Goal: Information Seeking & Learning: Learn about a topic

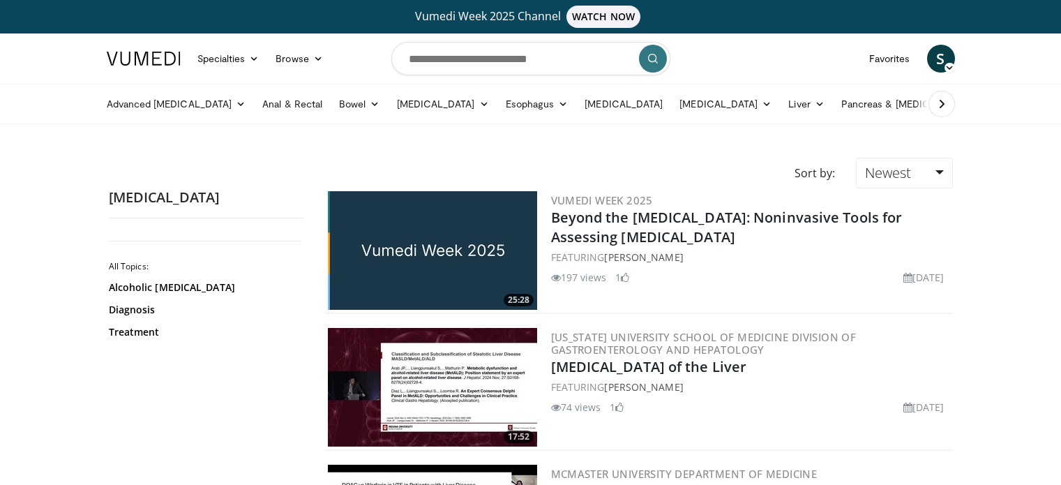
scroll to position [1355, 0]
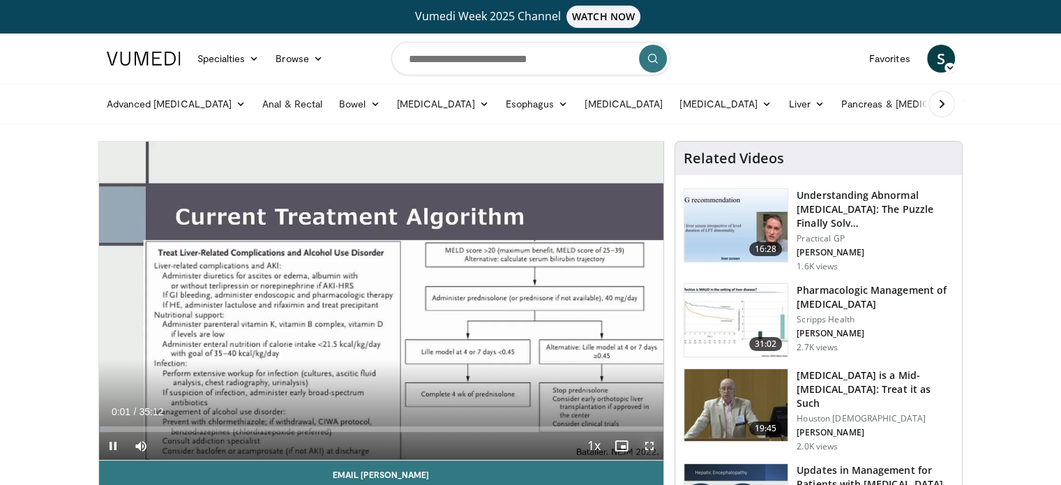
click at [648, 444] on span "Video Player" at bounding box center [650, 446] width 28 height 28
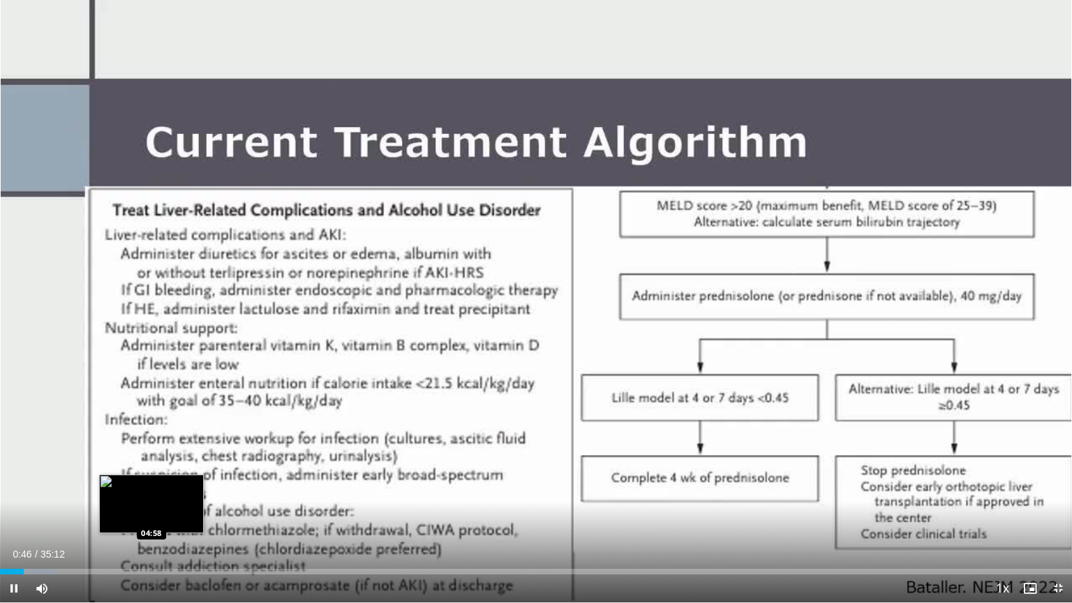
click at [151, 484] on div "Loaded : 5.16% 00:46 04:58" at bounding box center [536, 572] width 1072 height 6
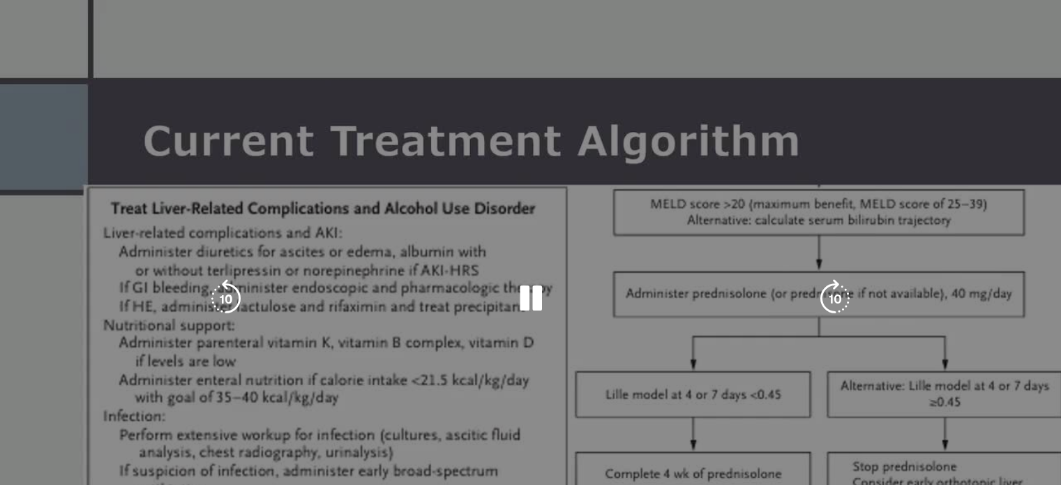
scroll to position [45, 0]
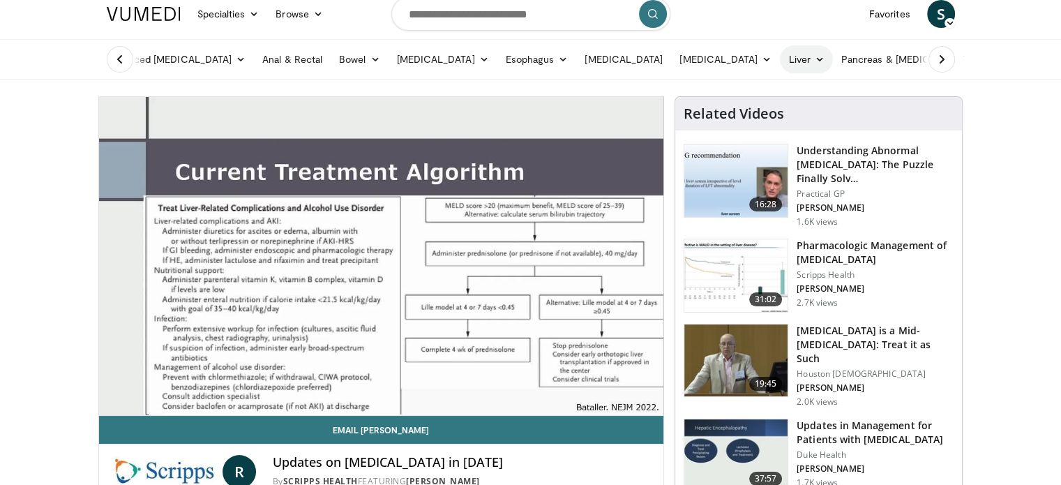
click at [780, 52] on link "Liver" at bounding box center [806, 59] width 52 height 28
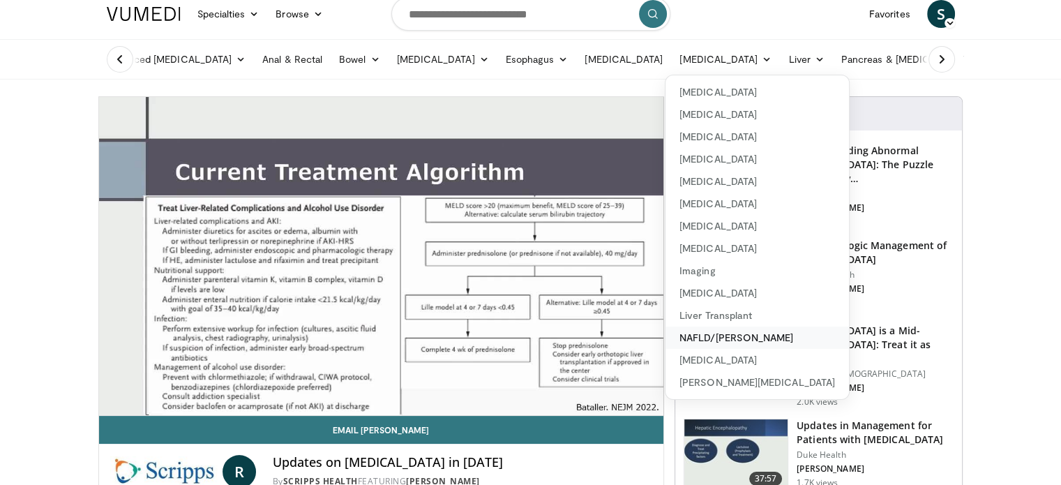
click at [705, 338] on link "NAFLD/[PERSON_NAME]" at bounding box center [758, 338] width 184 height 22
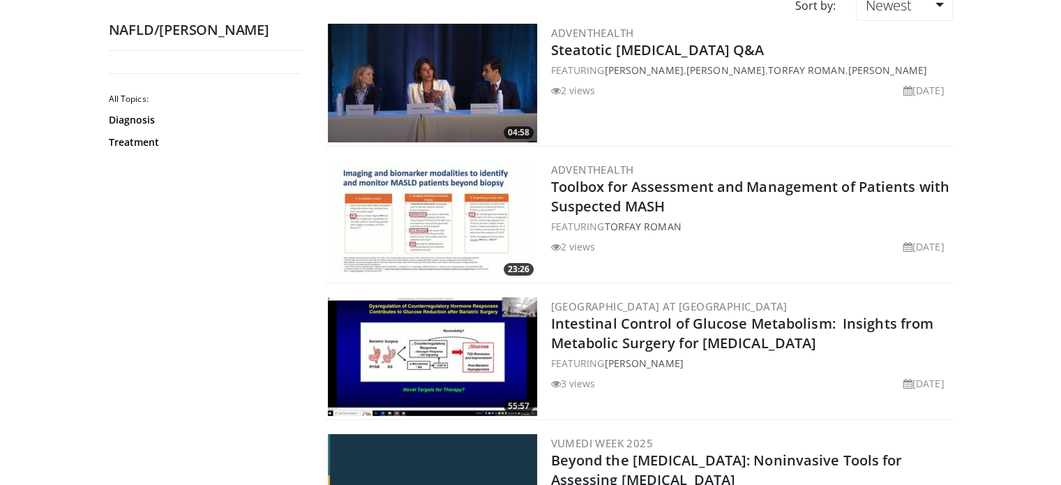
scroll to position [174, 0]
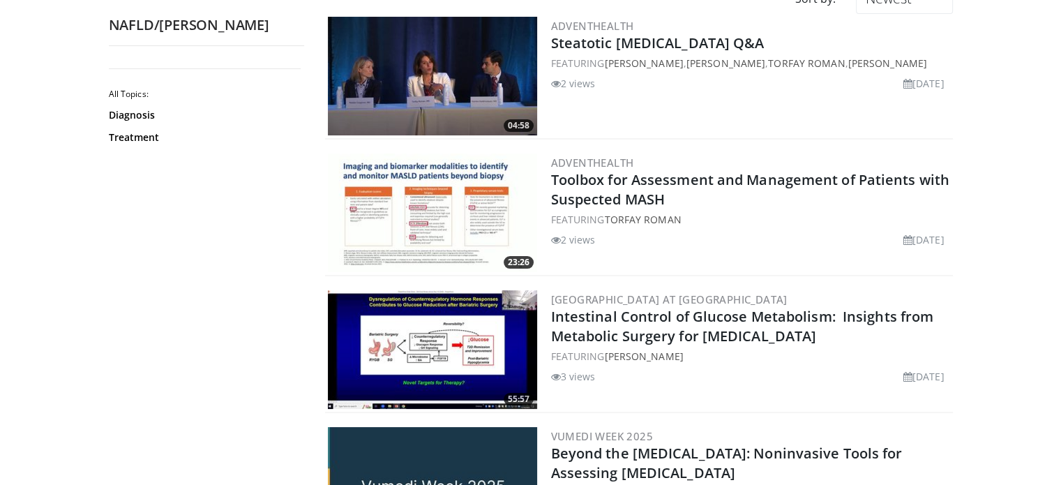
click at [429, 216] on img at bounding box center [432, 213] width 209 height 119
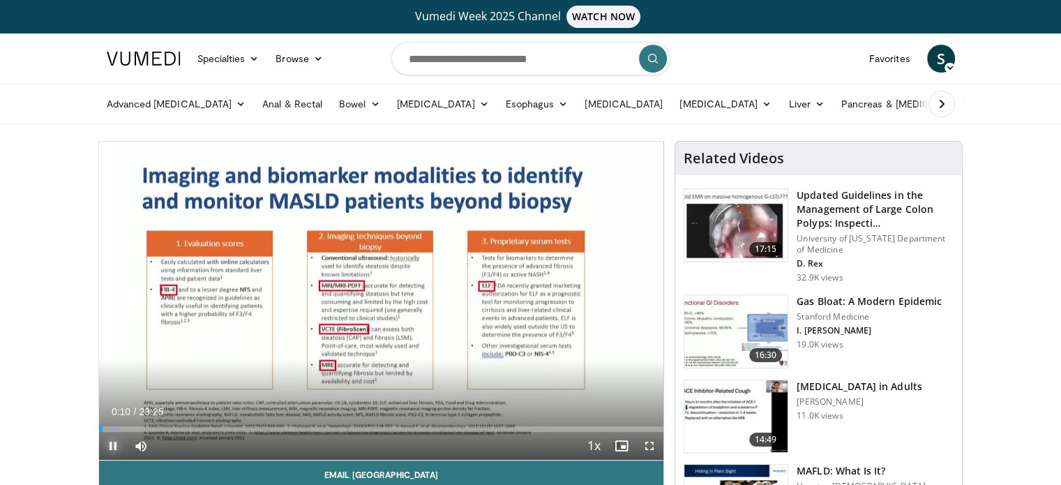
click at [111, 445] on span "Video Player" at bounding box center [113, 446] width 28 height 28
